Goal: Transaction & Acquisition: Purchase product/service

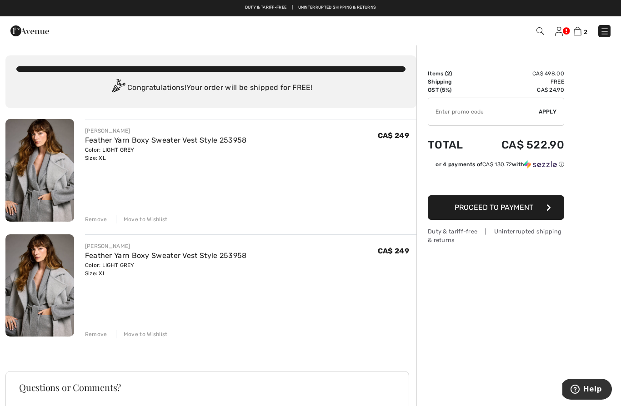
click at [96, 334] on div "Remove" at bounding box center [96, 334] width 22 height 8
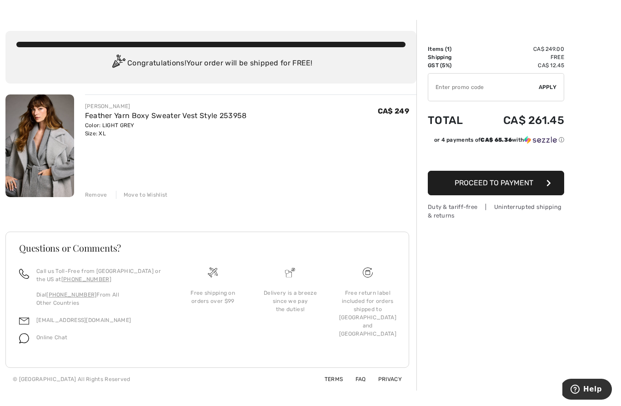
scroll to position [31, 0]
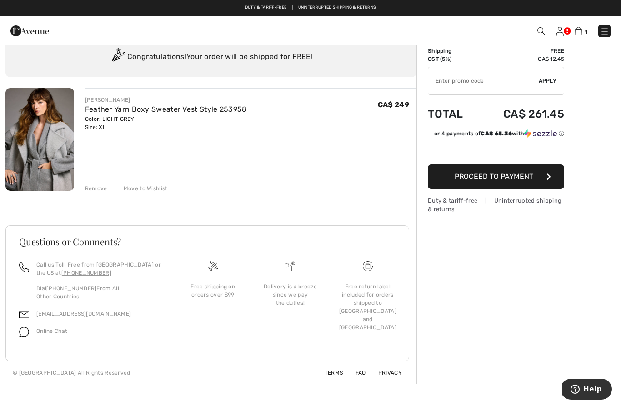
click at [537, 175] on button "Proceed to Payment" at bounding box center [496, 176] width 136 height 25
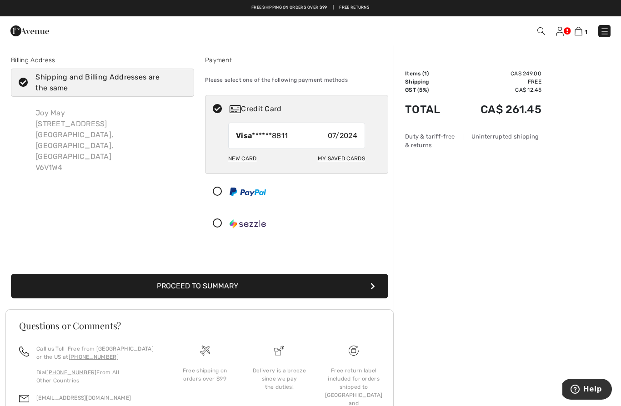
click at [245, 161] on div "New Card" at bounding box center [242, 158] width 28 height 15
radio input "true"
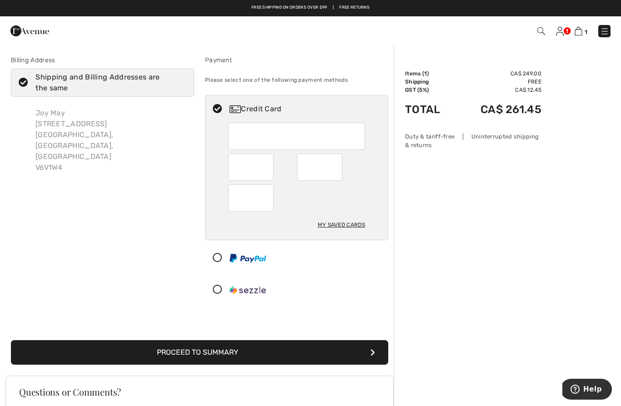
click at [234, 353] on button "Proceed to Summary" at bounding box center [199, 352] width 377 height 25
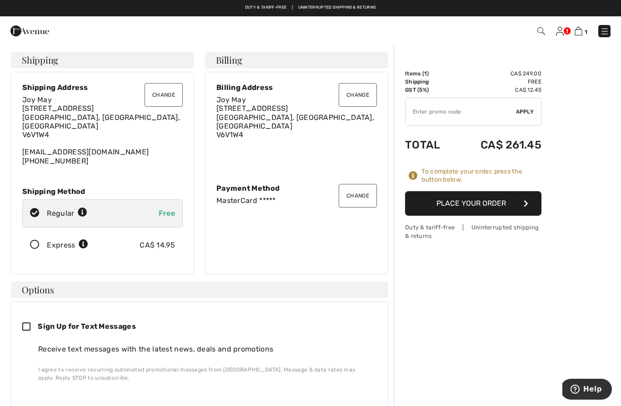
click at [20, 320] on div "Sign Up for Text Messages Receive text messages with the latest news, deals and…" at bounding box center [199, 359] width 377 height 114
click at [29, 323] on icon at bounding box center [29, 328] width 15 height 10
checkbox input "true"
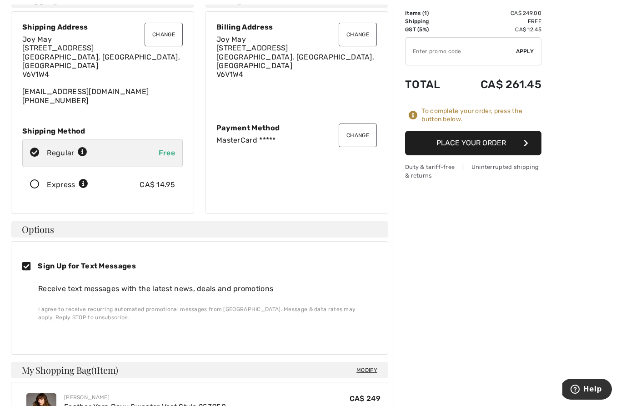
scroll to position [61, 0]
click at [471, 143] on button "Place Your Order" at bounding box center [473, 142] width 136 height 25
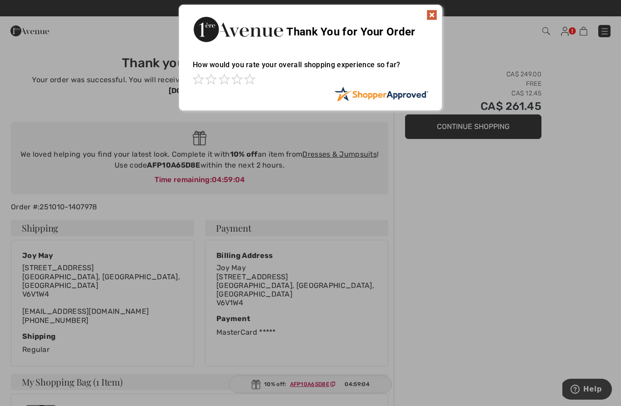
click at [430, 11] on img at bounding box center [431, 15] width 11 height 11
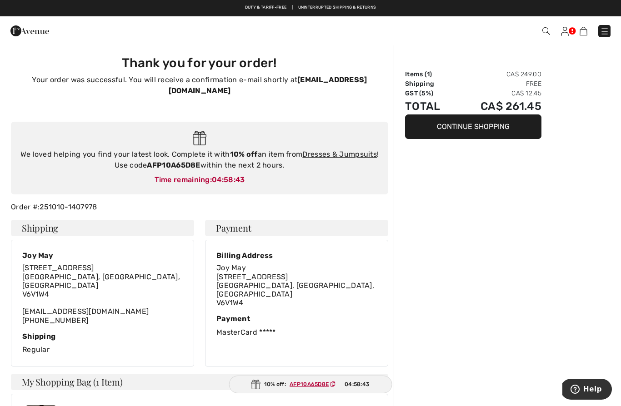
click at [603, 30] on img at bounding box center [604, 31] width 9 height 9
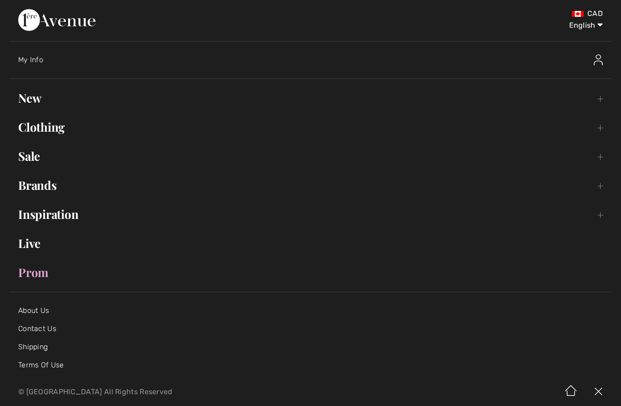
click at [30, 97] on link "New Toggle submenu" at bounding box center [310, 98] width 602 height 20
click at [47, 128] on link "Clothing Toggle submenu" at bounding box center [310, 127] width 602 height 20
click at [54, 131] on link "Clothing Toggle submenu" at bounding box center [310, 127] width 602 height 20
click at [48, 126] on link "Clothing Toggle submenu" at bounding box center [310, 127] width 602 height 20
click at [45, 124] on link "Clothing Toggle submenu" at bounding box center [310, 127] width 602 height 20
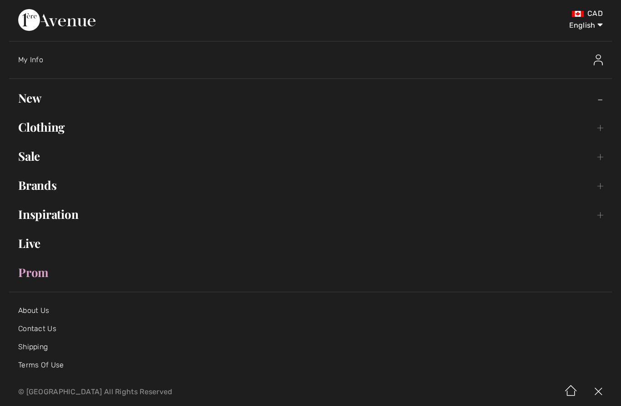
click at [606, 122] on link "Clothing Toggle submenu" at bounding box center [310, 127] width 602 height 20
click at [603, 158] on link "Sale Toggle submenu" at bounding box center [310, 156] width 602 height 20
click at [605, 182] on link "Brands Open submenu" at bounding box center [310, 185] width 602 height 20
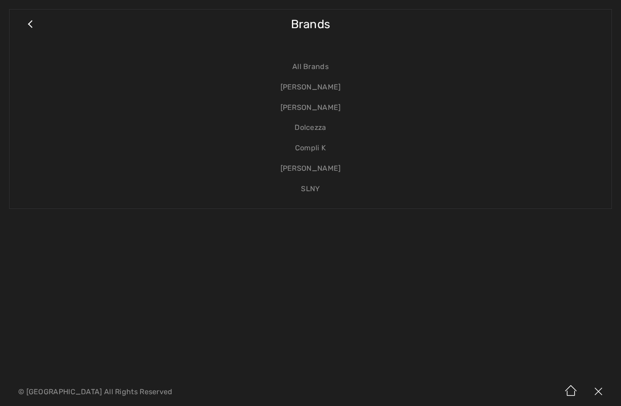
click at [608, 204] on div "Close submenu Brands All Brands Joseph Ribkoff Frank Lyman Dolcezza Compli K Al…" at bounding box center [310, 109] width 602 height 200
click at [324, 82] on link "[PERSON_NAME]" at bounding box center [310, 87] width 583 height 20
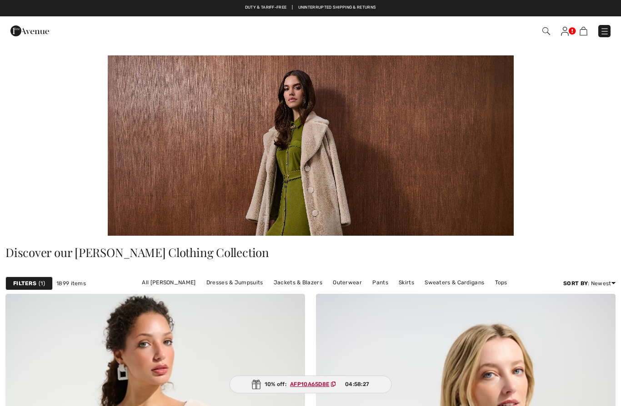
checkbox input "true"
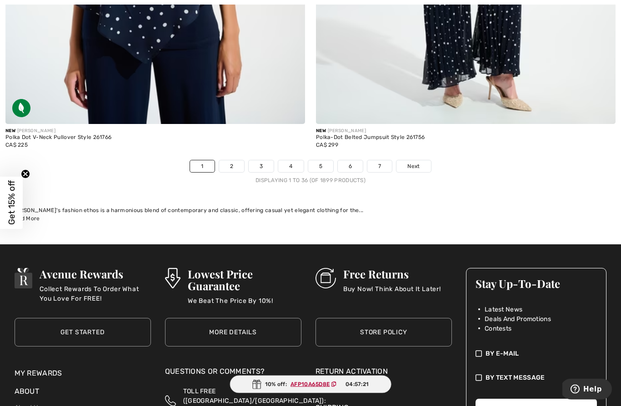
scroll to position [9051, 0]
click at [417, 162] on span "Next" at bounding box center [413, 166] width 12 height 8
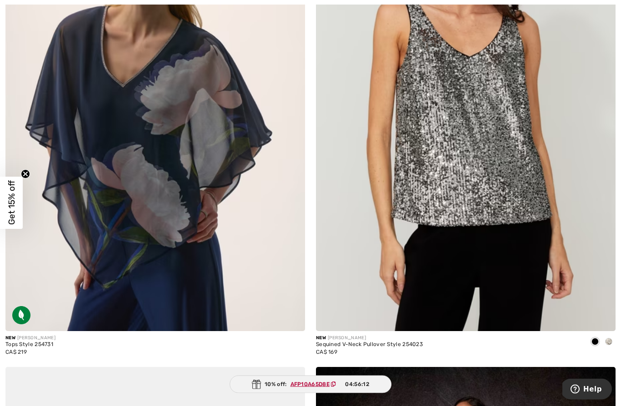
scroll to position [7875, 0]
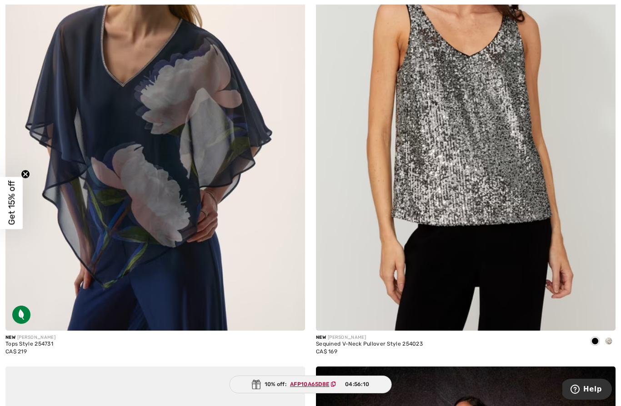
click at [591, 338] on span at bounding box center [594, 341] width 7 height 7
click at [597, 338] on span at bounding box center [594, 341] width 7 height 7
click at [607, 338] on span at bounding box center [608, 341] width 7 height 7
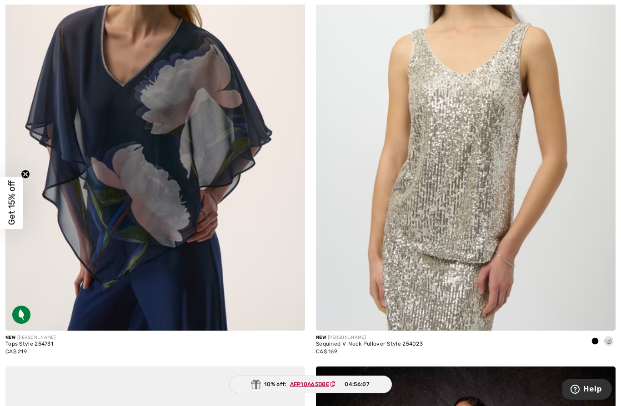
click at [594, 338] on span at bounding box center [594, 341] width 7 height 7
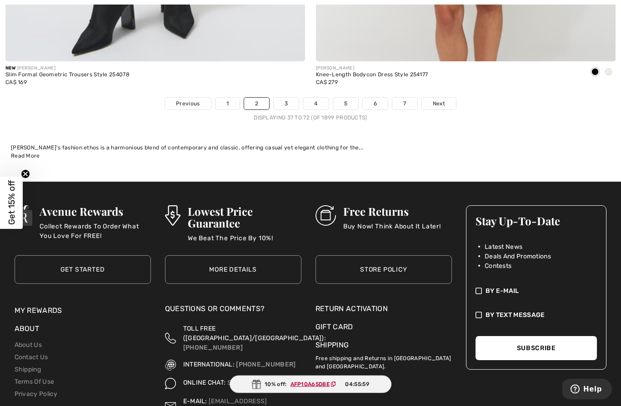
scroll to position [9114, 0]
click at [442, 99] on span "Next" at bounding box center [439, 103] width 12 height 8
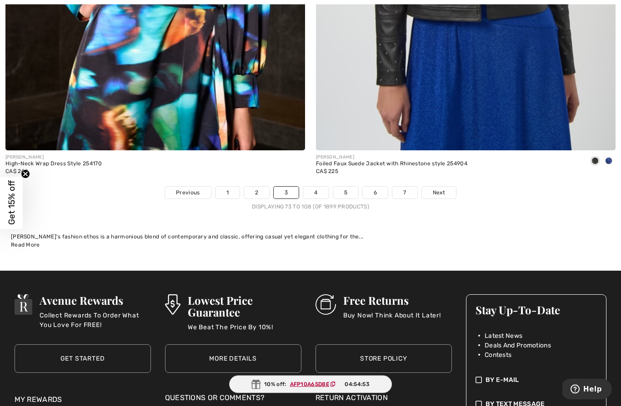
scroll to position [9041, 0]
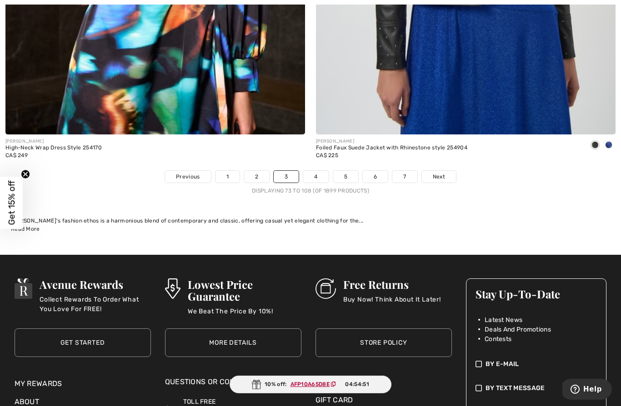
click at [434, 173] on span "Next" at bounding box center [439, 177] width 12 height 8
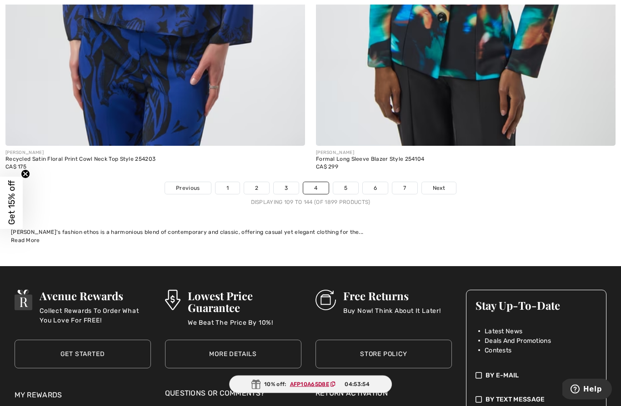
scroll to position [9030, 0]
click at [444, 184] on span "Next" at bounding box center [439, 188] width 12 height 8
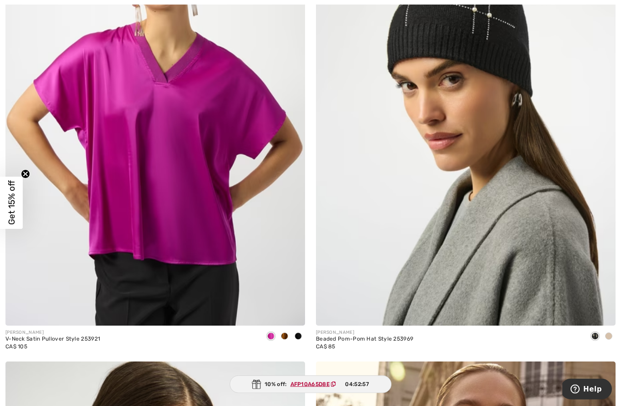
scroll to position [8365, 0]
click at [149, 207] on img at bounding box center [154, 101] width 299 height 449
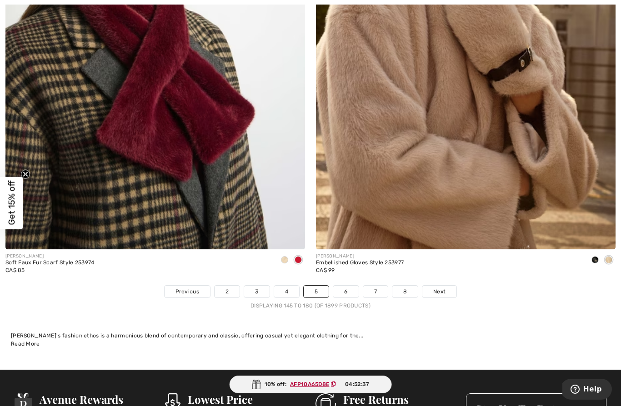
scroll to position [8927, 0]
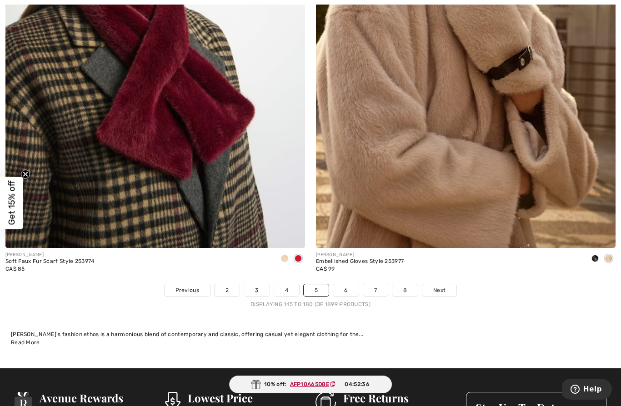
click at [439, 286] on span "Next" at bounding box center [439, 290] width 12 height 8
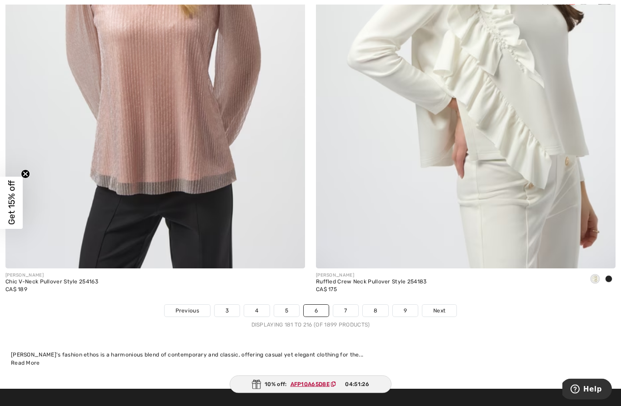
scroll to position [8908, 0]
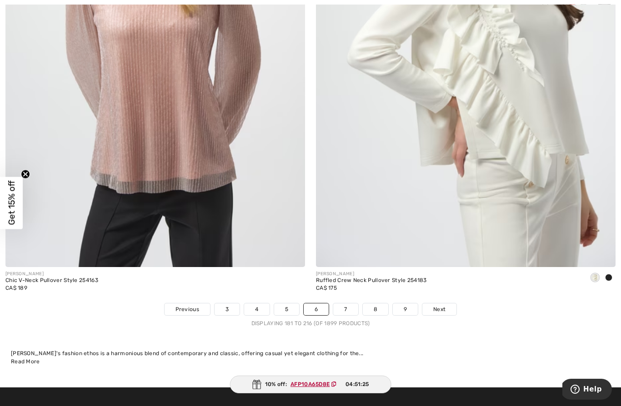
click at [436, 305] on span "Next" at bounding box center [439, 309] width 12 height 8
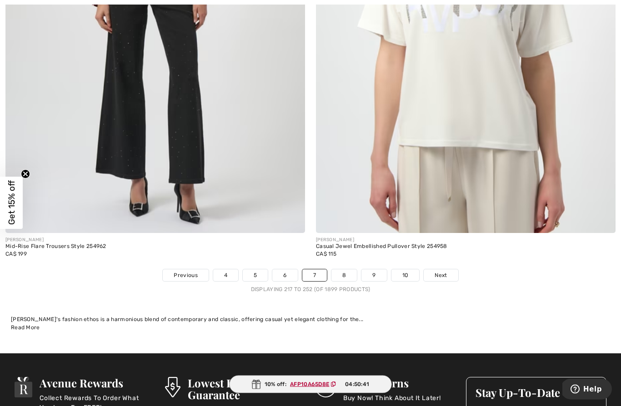
scroll to position [8945, 0]
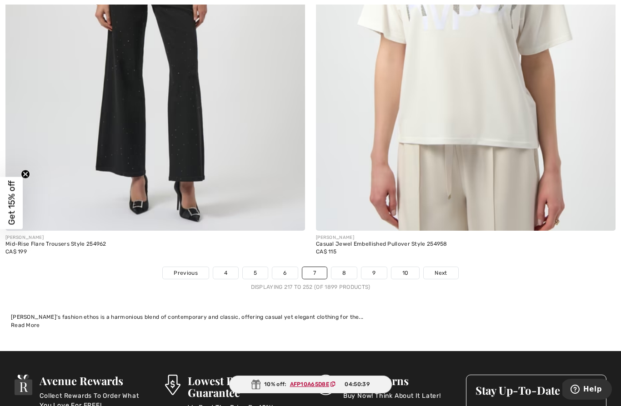
click at [441, 269] on span "Next" at bounding box center [440, 273] width 12 height 8
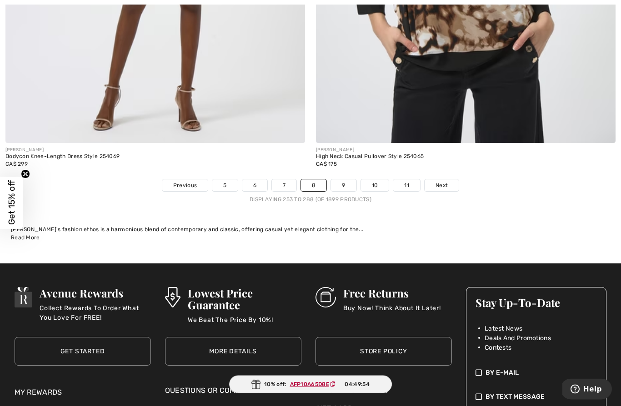
scroll to position [9032, 0]
click at [341, 179] on link "9" at bounding box center [343, 185] width 25 height 12
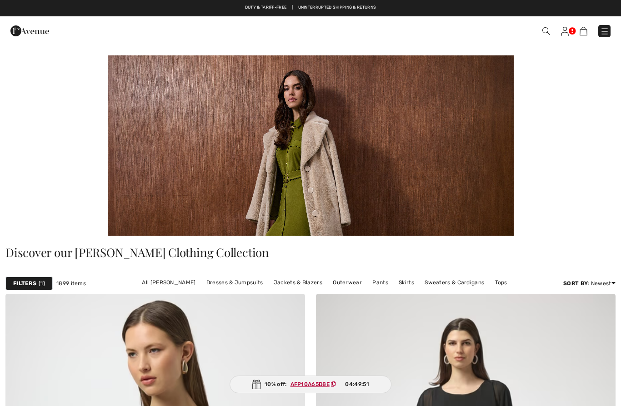
checkbox input "true"
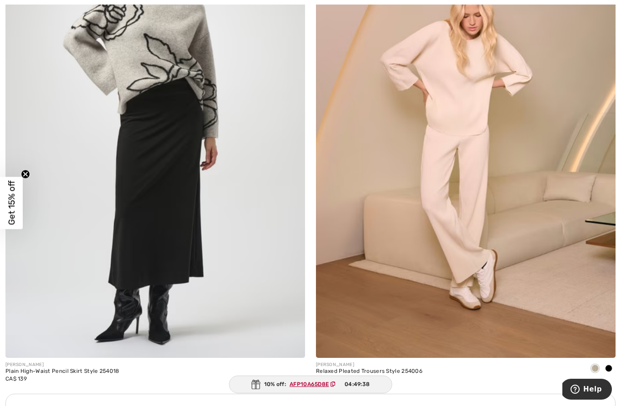
scroll to position [2828, 0]
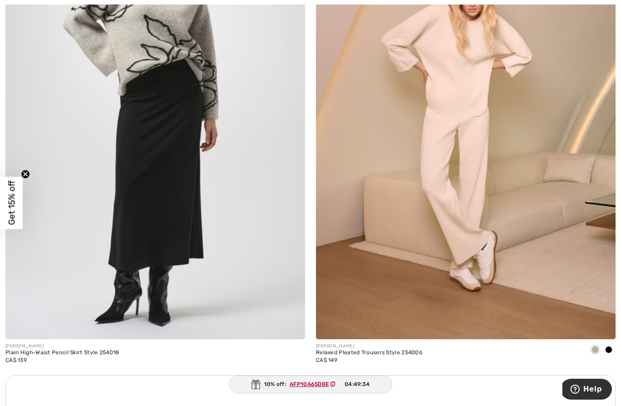
click at [50, 290] on img at bounding box center [154, 114] width 299 height 449
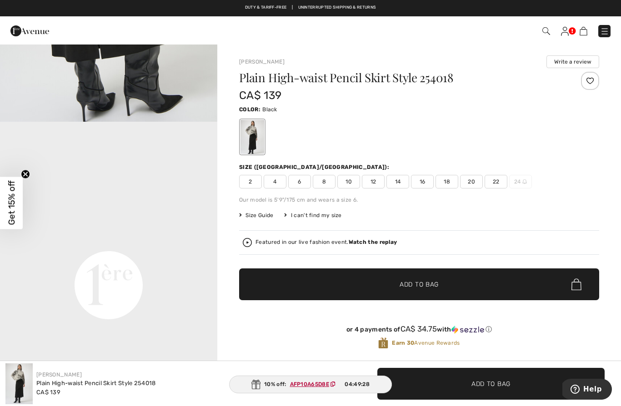
scroll to position [575, 0]
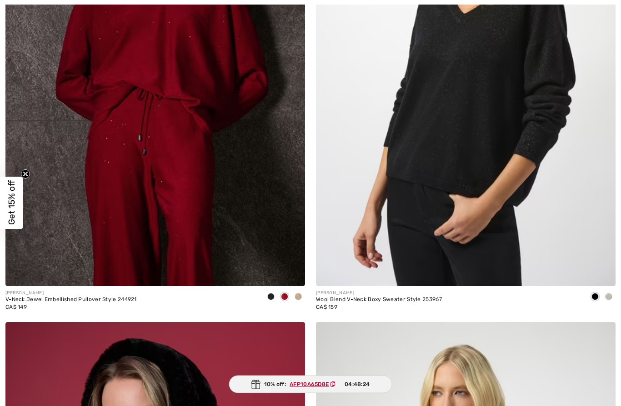
scroll to position [3946, 0]
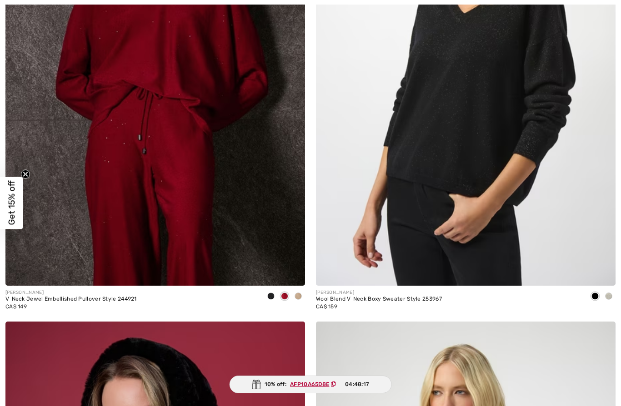
click at [172, 185] on img at bounding box center [154, 61] width 299 height 449
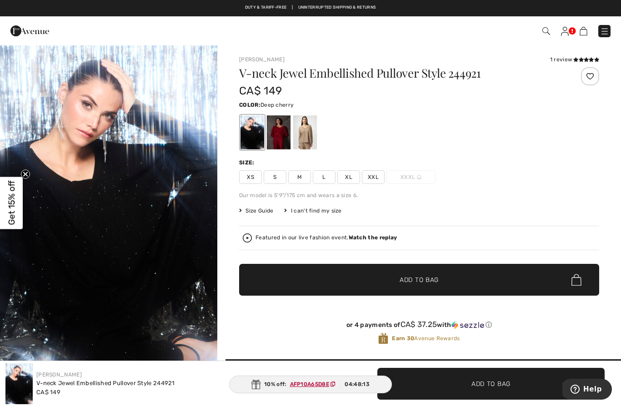
click at [278, 131] on div at bounding box center [279, 132] width 24 height 34
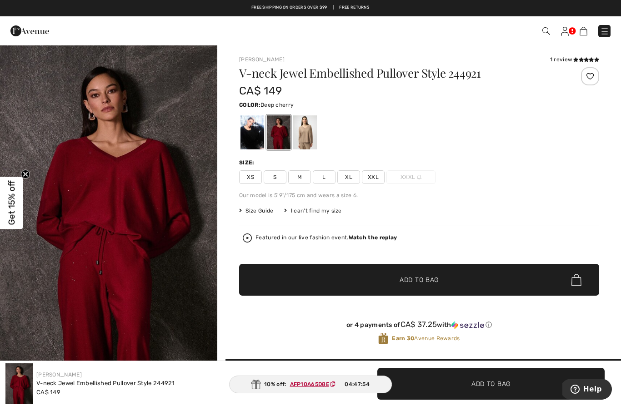
click at [344, 181] on span "XL" at bounding box center [348, 177] width 23 height 14
click at [418, 278] on span "Add to Bag" at bounding box center [418, 280] width 39 height 10
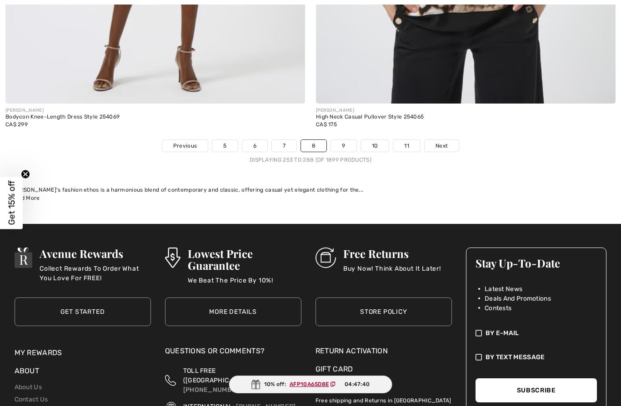
click at [340, 140] on link "9" at bounding box center [343, 146] width 25 height 12
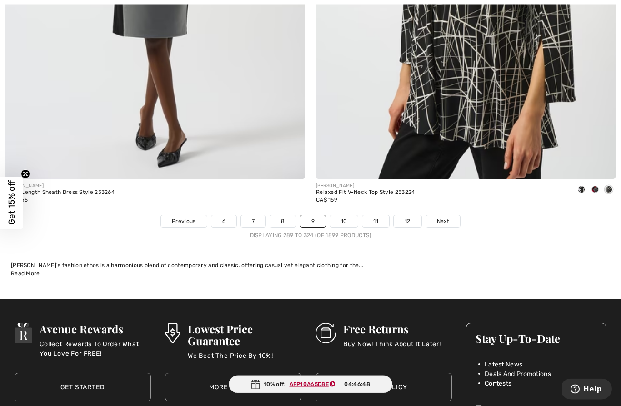
scroll to position [8996, 0]
click at [448, 217] on span "Next" at bounding box center [443, 221] width 12 height 8
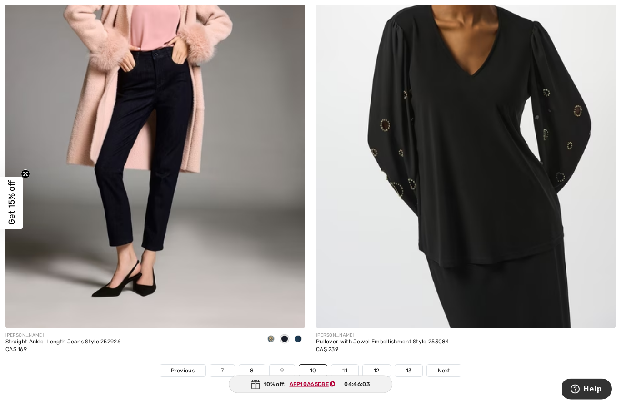
scroll to position [8847, 0]
click at [343, 365] on link "11" at bounding box center [344, 371] width 27 height 12
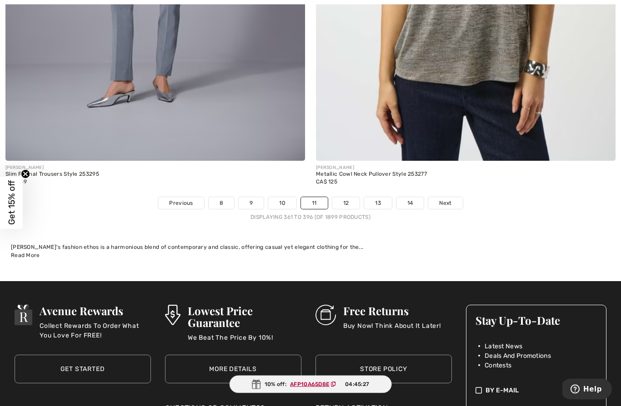
scroll to position [9015, 0]
click at [346, 197] on link "12" at bounding box center [346, 203] width 28 height 12
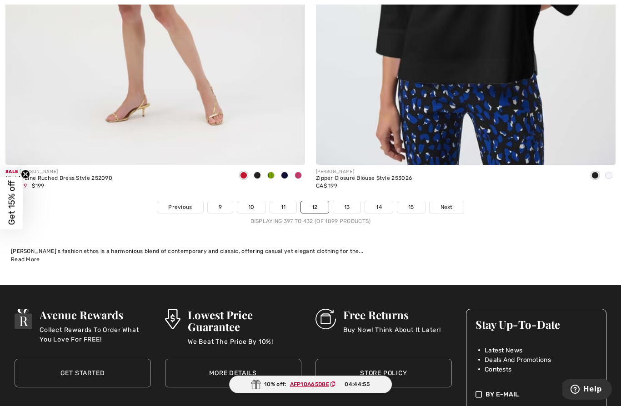
scroll to position [9040, 0]
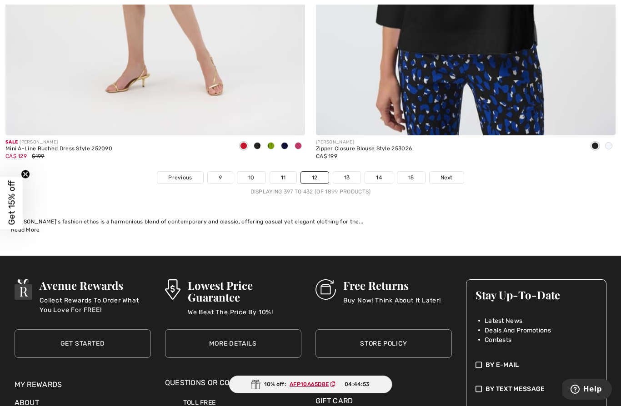
click at [348, 172] on link "13" at bounding box center [347, 178] width 28 height 12
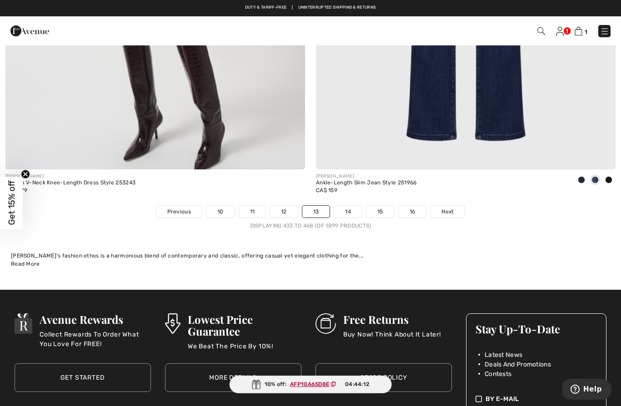
scroll to position [8975, 0]
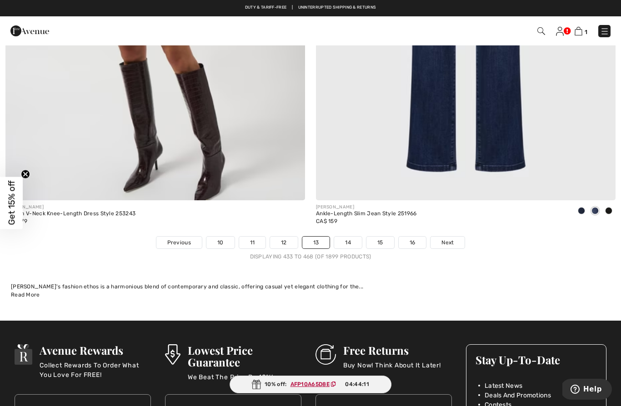
click at [352, 237] on link "14" at bounding box center [348, 243] width 28 height 12
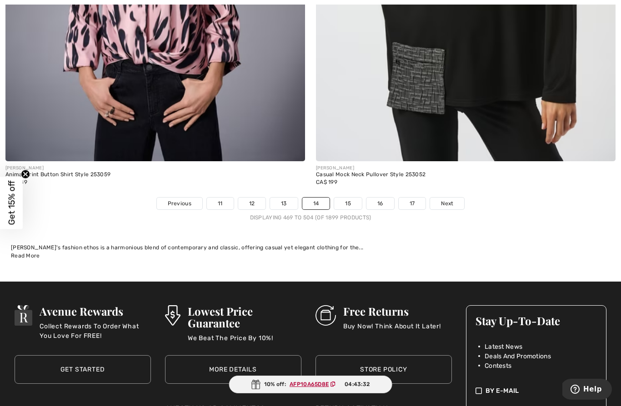
scroll to position [9016, 0]
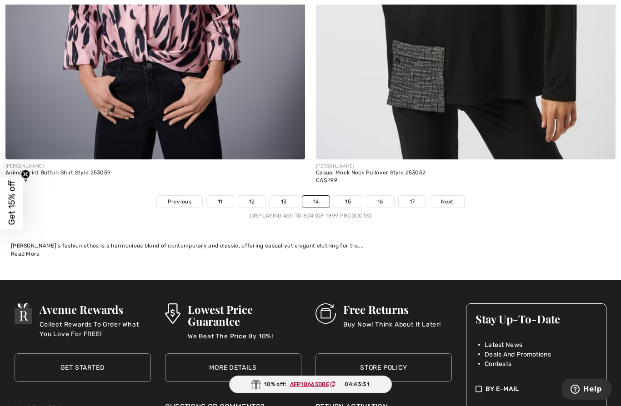
click at [351, 196] on link "15" at bounding box center [348, 202] width 28 height 12
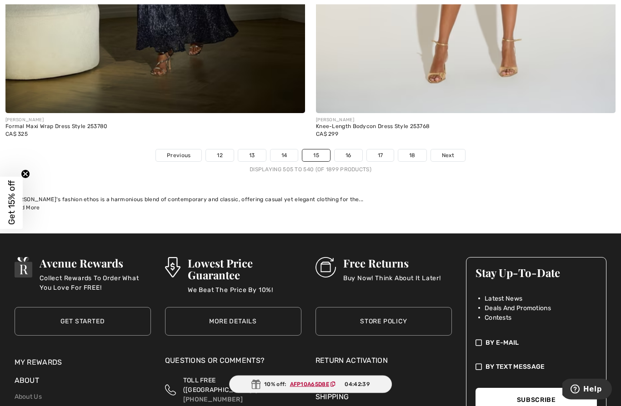
scroll to position [9062, 0]
click at [346, 149] on link "16" at bounding box center [348, 155] width 28 height 12
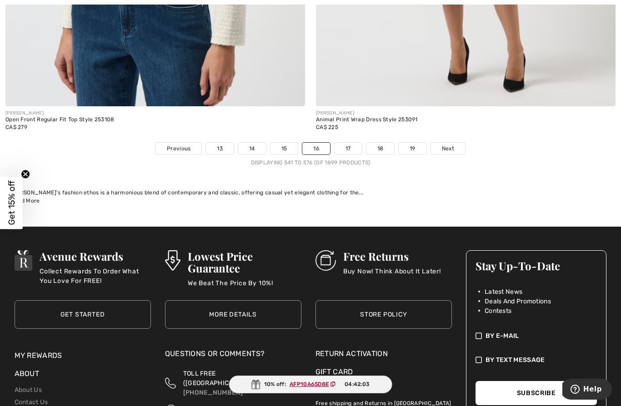
scroll to position [9072, 0]
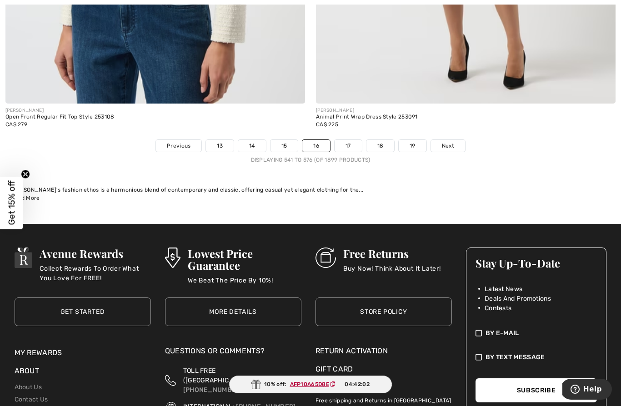
click at [350, 140] on link "17" at bounding box center [347, 146] width 27 height 12
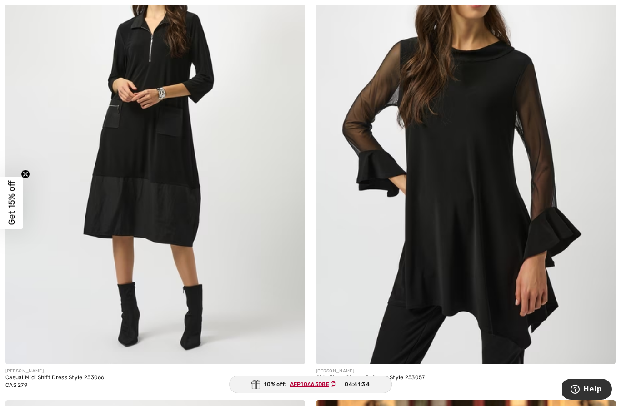
scroll to position [1833, 0]
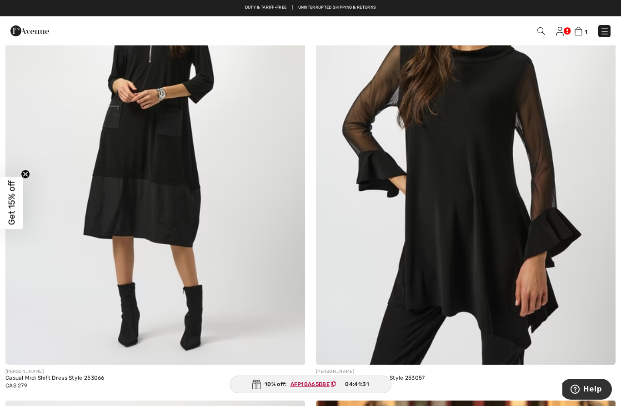
click at [292, 353] on img at bounding box center [291, 351] width 8 height 8
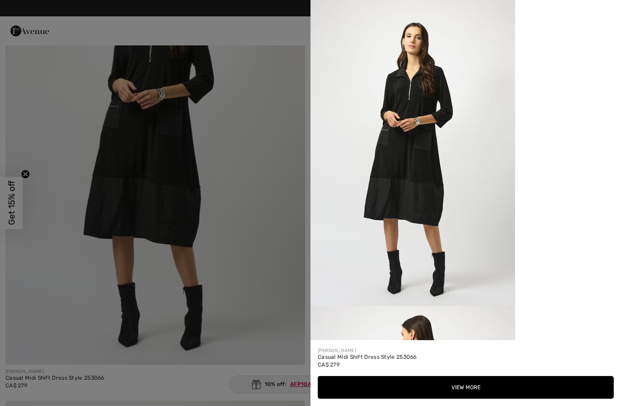
scroll to position [1846, 0]
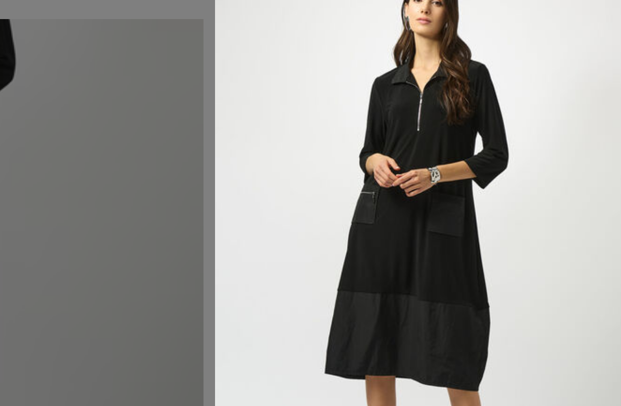
click at [67, 118] on div at bounding box center [310, 203] width 621 height 406
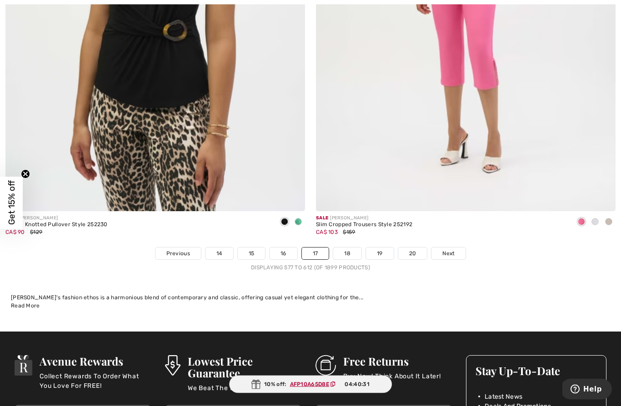
scroll to position [8987, 0]
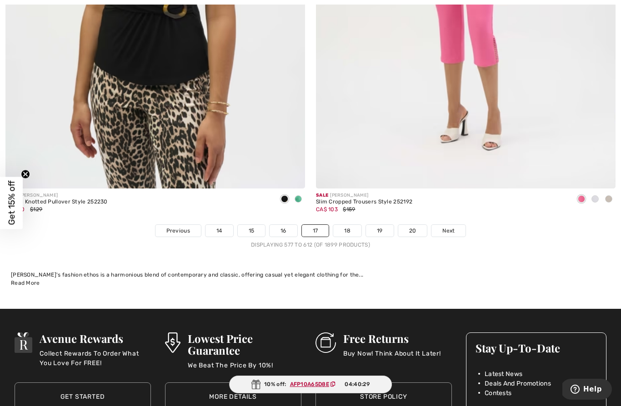
click at [351, 227] on link "18" at bounding box center [347, 231] width 28 height 12
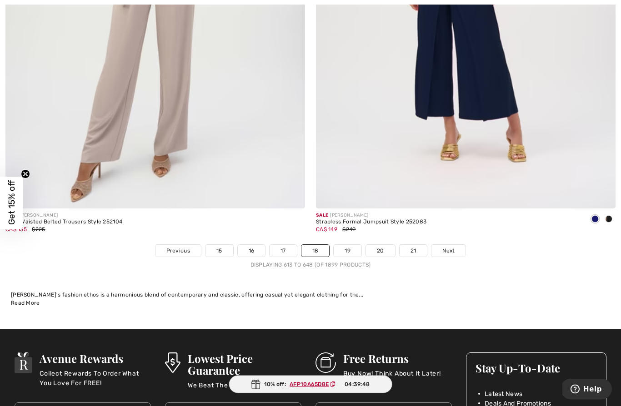
scroll to position [8967, 0]
click at [350, 245] on link "19" at bounding box center [347, 251] width 28 height 12
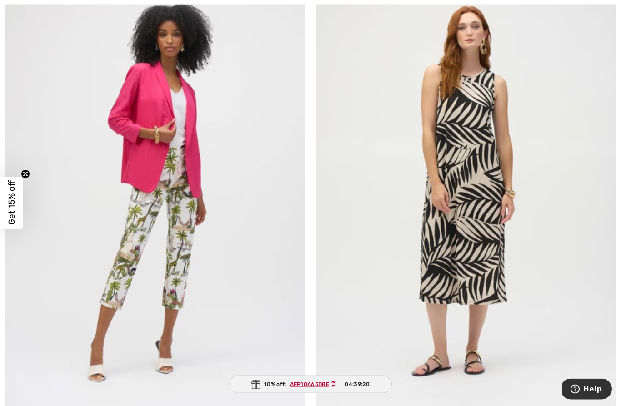
scroll to position [7308, 0]
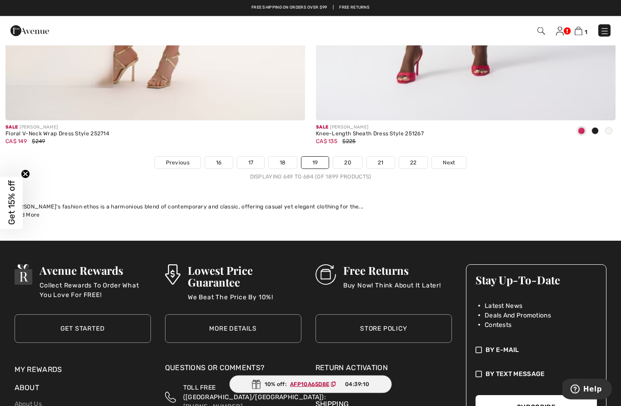
click at [347, 157] on link "20" at bounding box center [347, 163] width 29 height 12
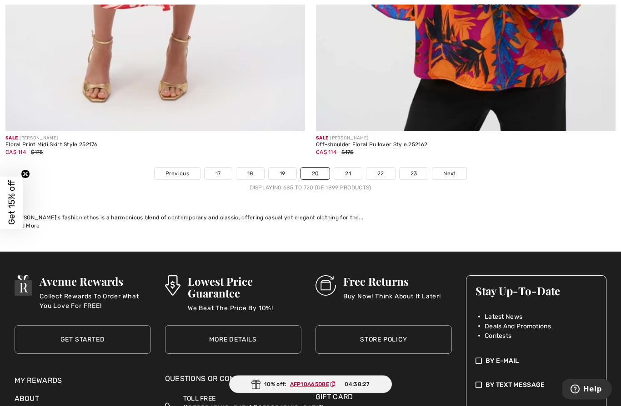
scroll to position [9044, 0]
click at [343, 169] on link "21" at bounding box center [348, 174] width 28 height 12
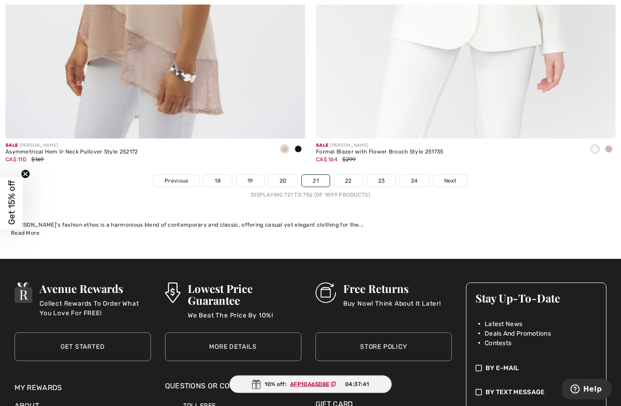
scroll to position [9037, 0]
click at [345, 175] on link "22" at bounding box center [348, 181] width 29 height 12
